Goal: Task Accomplishment & Management: Manage account settings

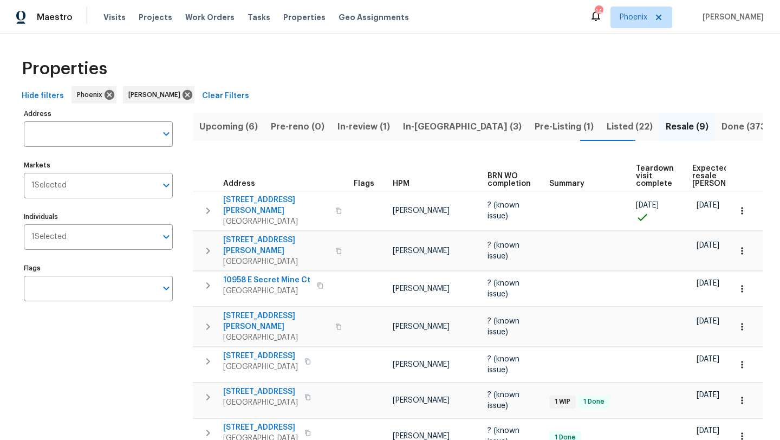
click at [426, 126] on span "In-[GEOGRAPHIC_DATA] (3)" at bounding box center [462, 126] width 119 height 15
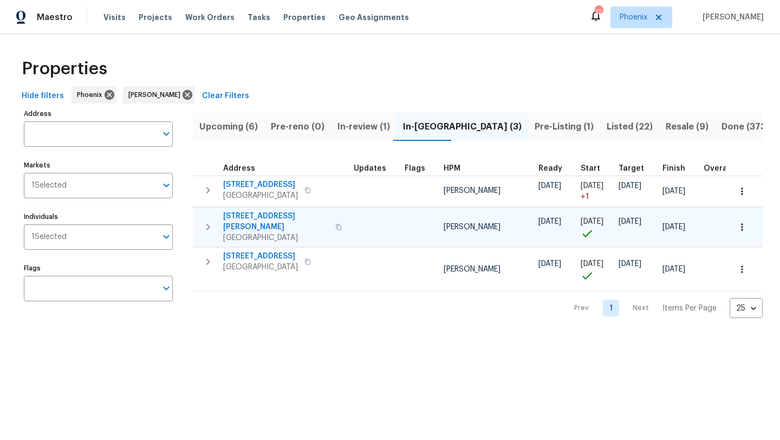
click at [335, 224] on icon "button" at bounding box center [338, 227] width 6 height 6
click at [268, 218] on span "7616 E Mawson Rd" at bounding box center [276, 222] width 106 height 22
click at [210, 222] on icon "button" at bounding box center [207, 226] width 13 height 13
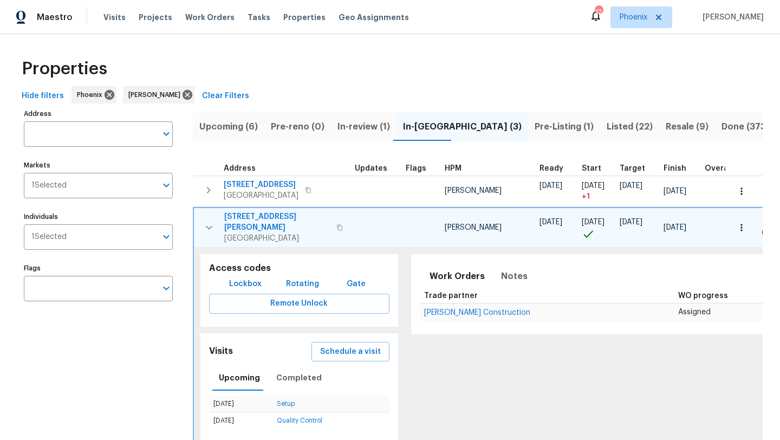
click at [236, 277] on span "Lockbox" at bounding box center [245, 284] width 32 height 14
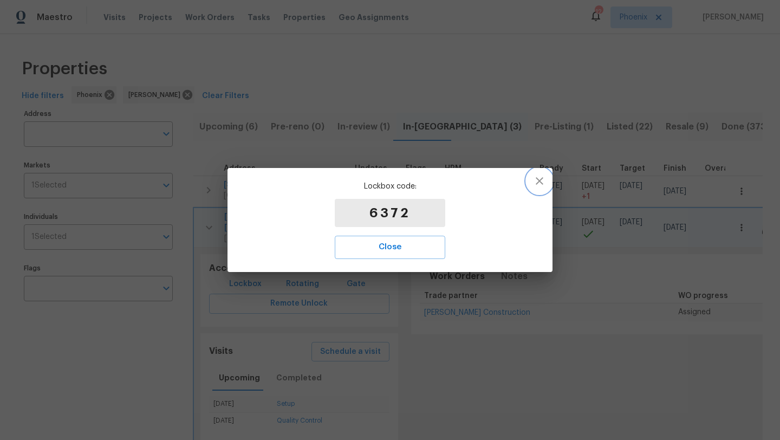
click at [543, 178] on icon "button" at bounding box center [539, 180] width 13 height 13
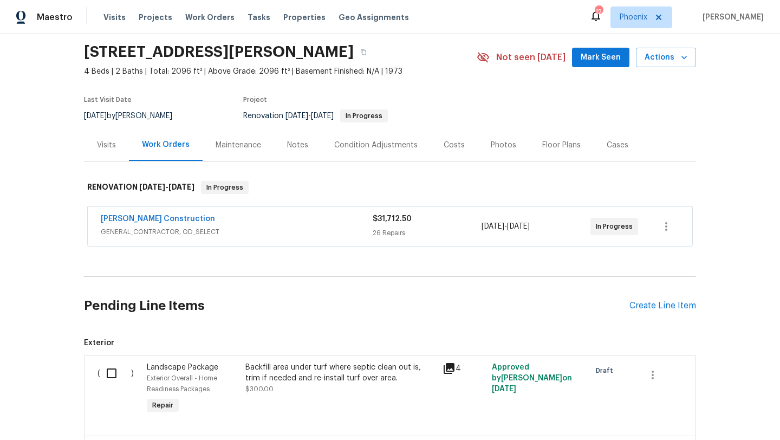
scroll to position [36, 0]
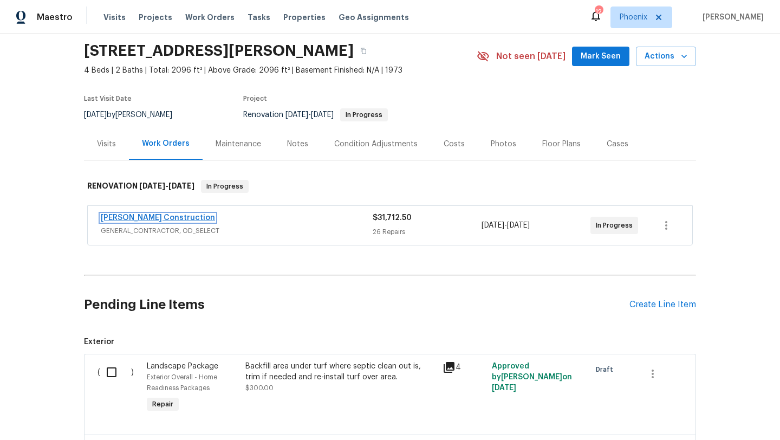
click at [151, 219] on link "Strasser Construction" at bounding box center [158, 218] width 114 height 8
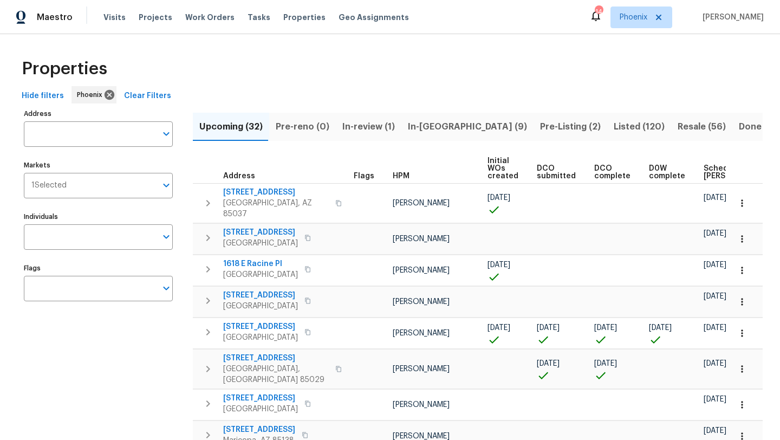
scroll to position [0, 120]
click at [109, 237] on input "Individuals" at bounding box center [90, 236] width 133 height 25
type input "[PERSON_NAME]"
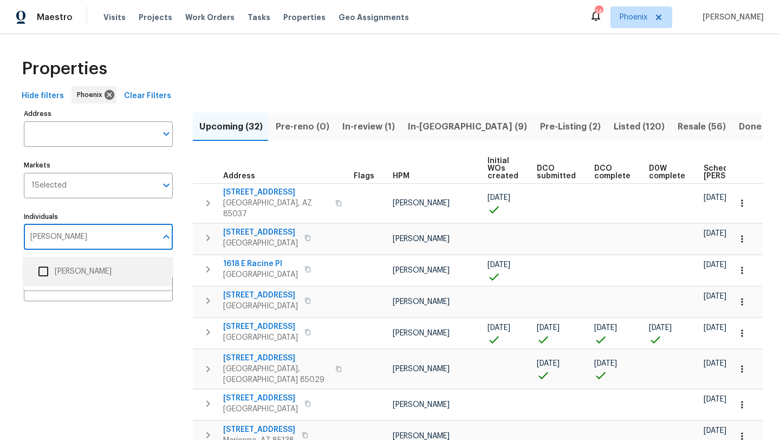
click at [42, 269] on input "checkbox" at bounding box center [43, 271] width 23 height 23
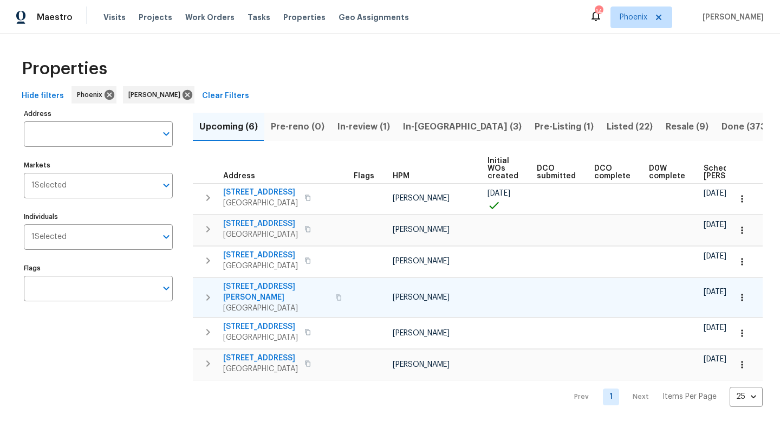
scroll to position [0, 119]
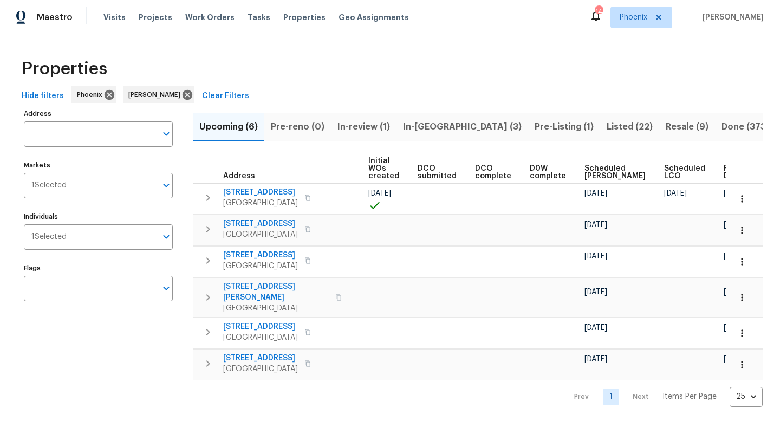
click at [723, 168] on span "Ready Date" at bounding box center [735, 172] width 24 height 15
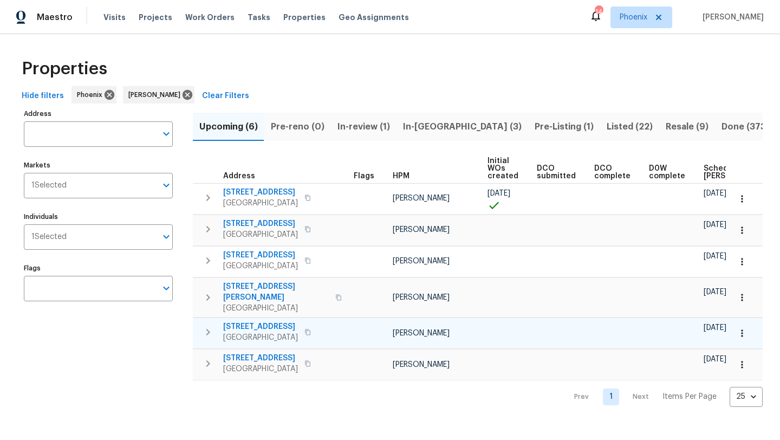
scroll to position [0, 132]
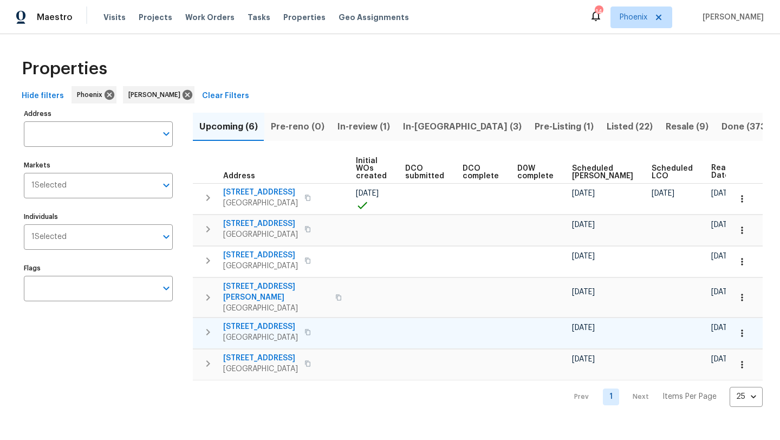
click at [265, 321] on span "[STREET_ADDRESS]" at bounding box center [260, 326] width 75 height 11
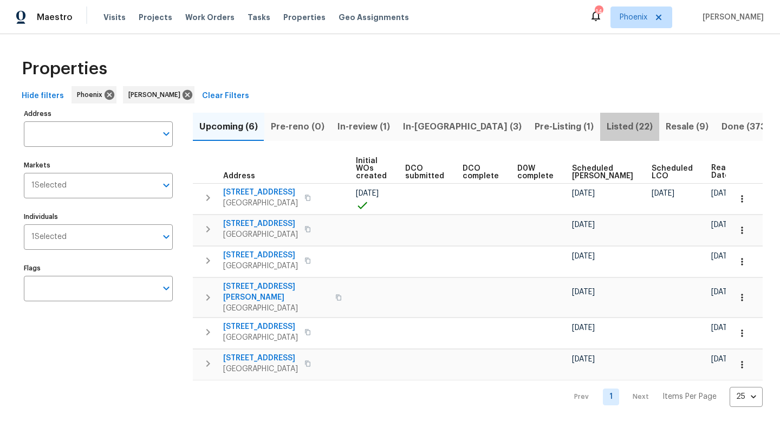
click at [606, 121] on span "Listed (22)" at bounding box center [629, 126] width 46 height 15
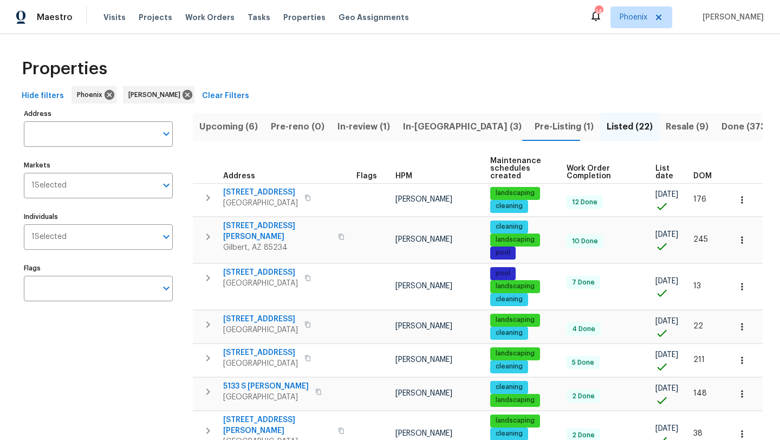
click at [665, 124] on span "Resale (9)" at bounding box center [686, 126] width 43 height 15
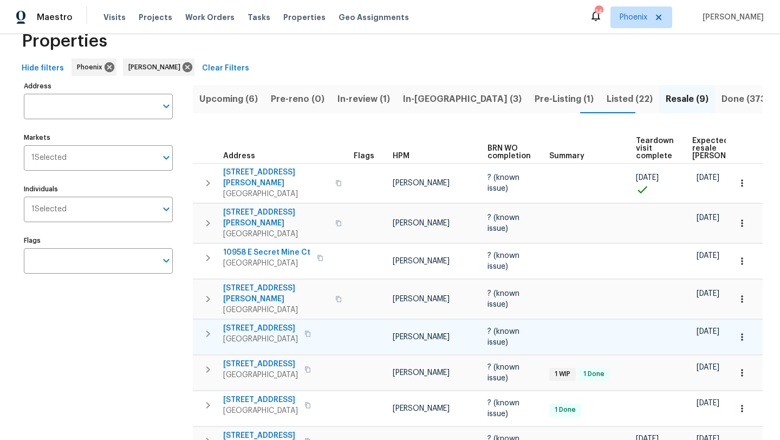
scroll to position [30, 0]
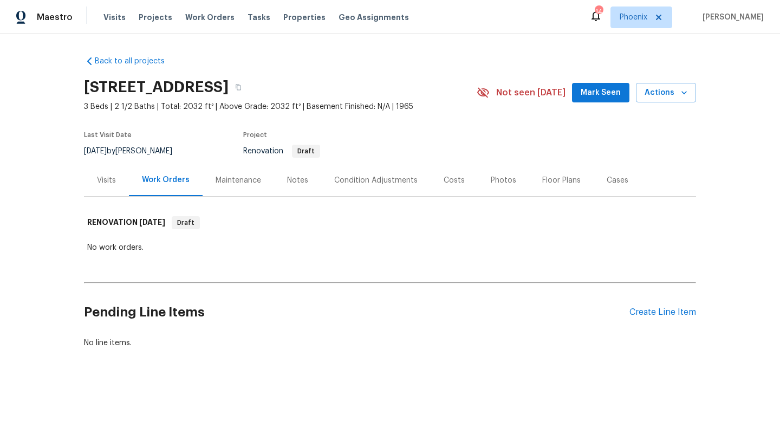
click at [109, 176] on div "Visits" at bounding box center [106, 180] width 19 height 11
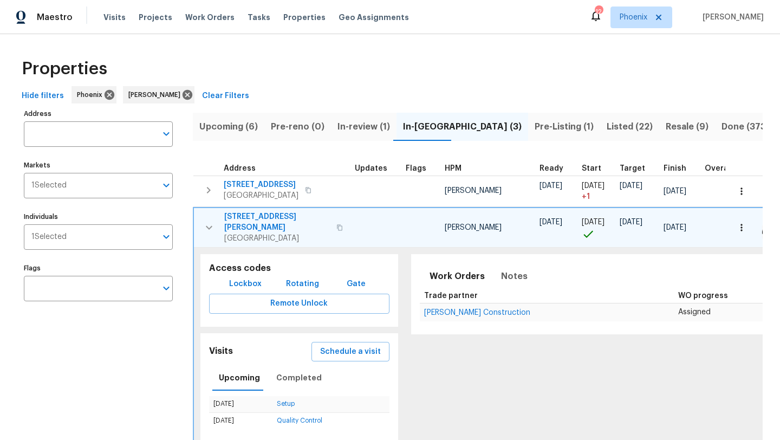
click at [212, 224] on icon "button" at bounding box center [208, 227] width 13 height 13
